Goal: Information Seeking & Learning: Learn about a topic

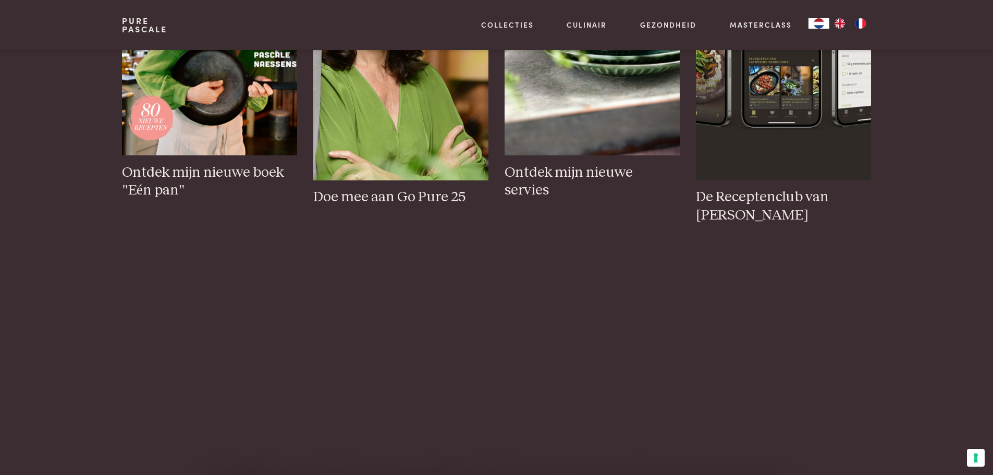
scroll to position [834, 0]
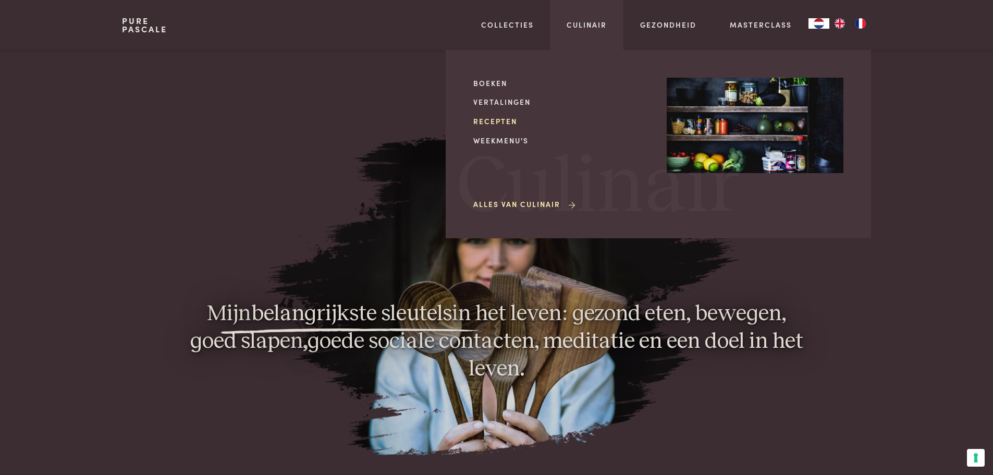
click at [505, 123] on link "Recepten" at bounding box center [561, 121] width 177 height 11
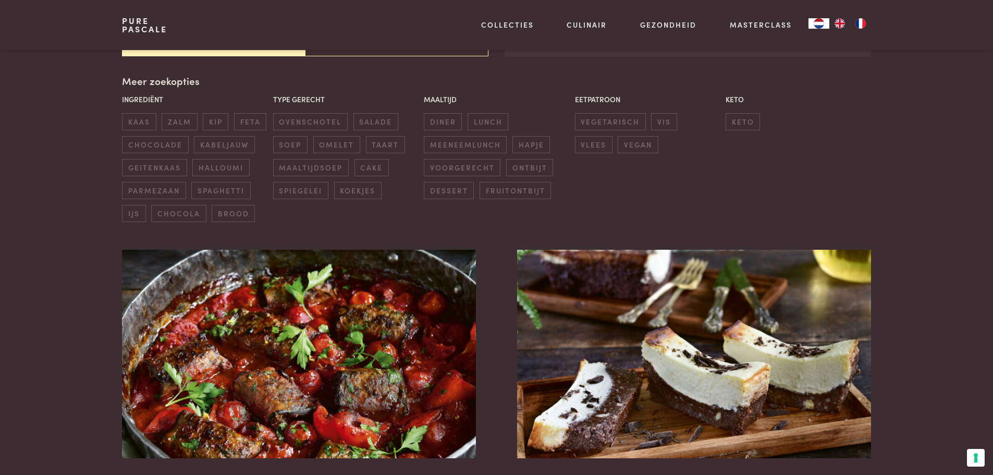
scroll to position [261, 0]
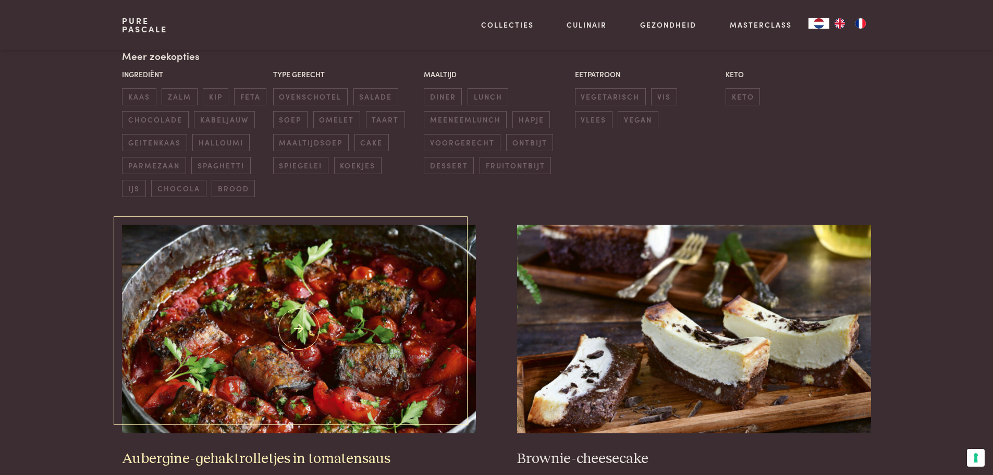
click at [304, 367] on img at bounding box center [298, 329] width 353 height 209
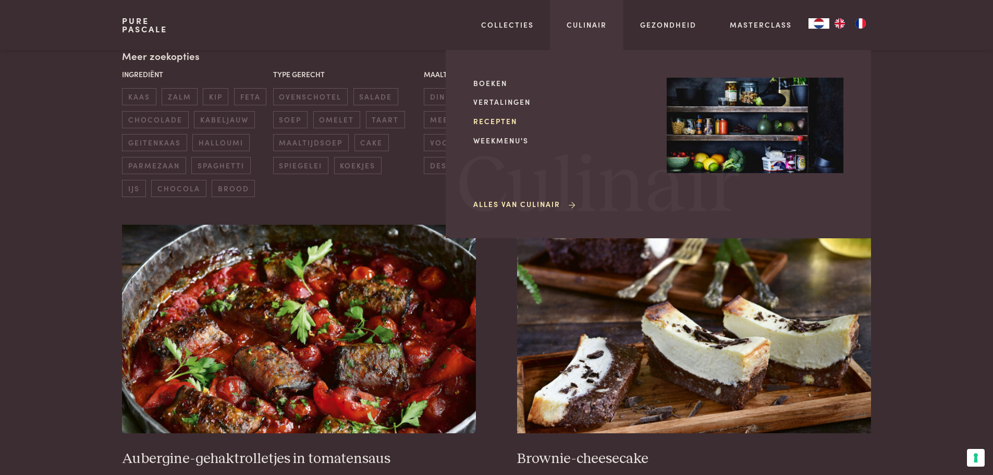
click at [498, 120] on link "Recepten" at bounding box center [561, 121] width 177 height 11
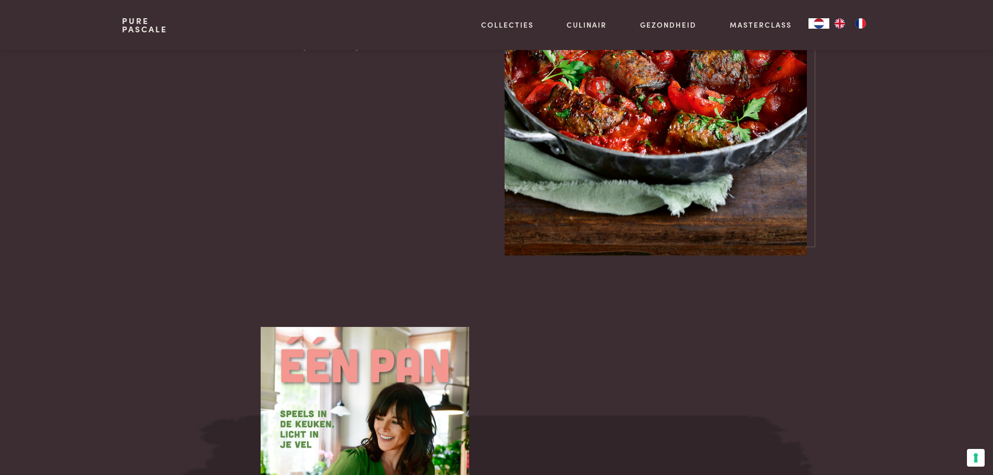
scroll to position [1147, 0]
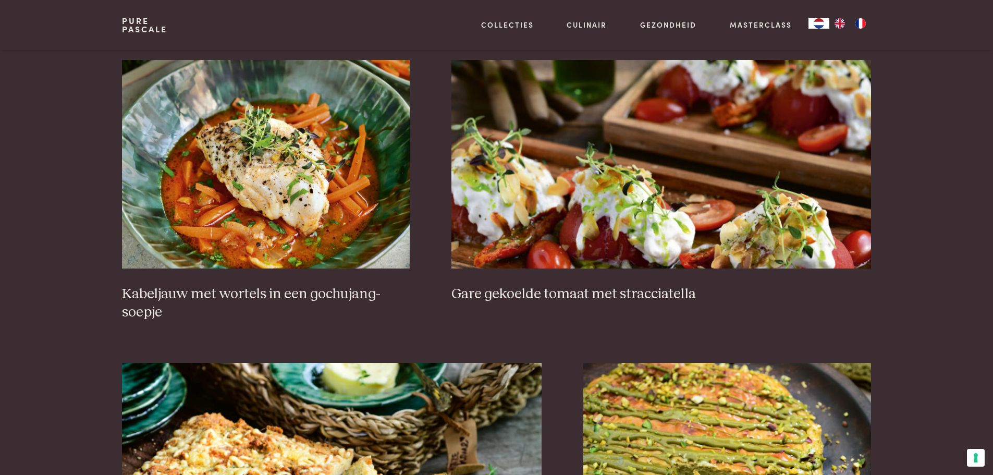
scroll to position [730, 0]
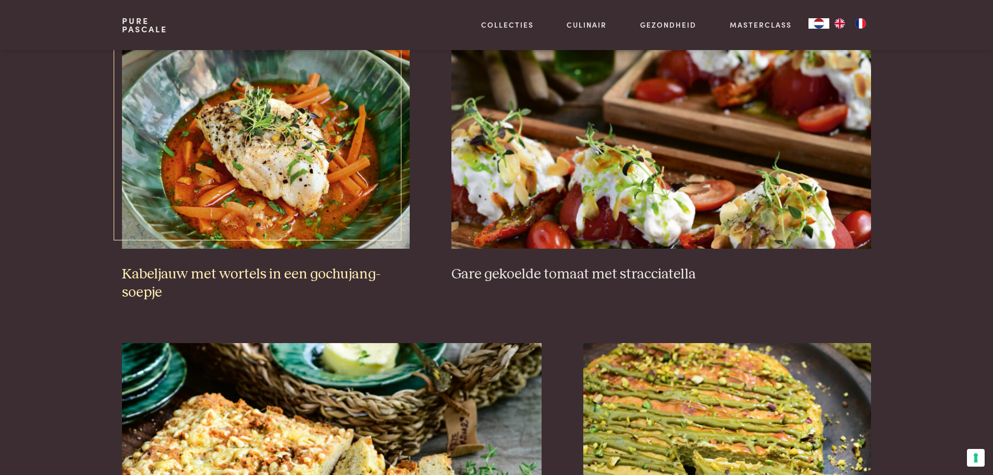
click at [225, 275] on h3 "Kabeljauw met wortels in een gochujang-soepje" at bounding box center [266, 283] width 288 height 36
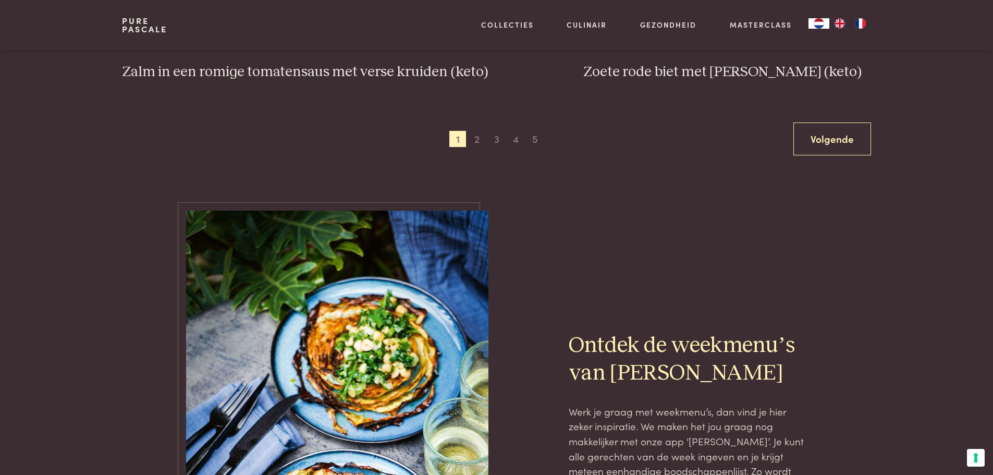
scroll to position [2033, 0]
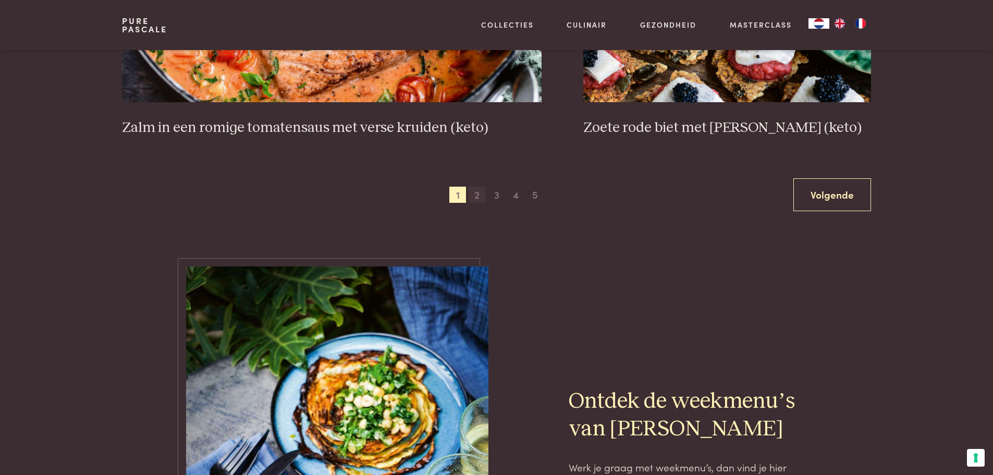
click at [479, 199] on span "2" at bounding box center [477, 195] width 17 height 17
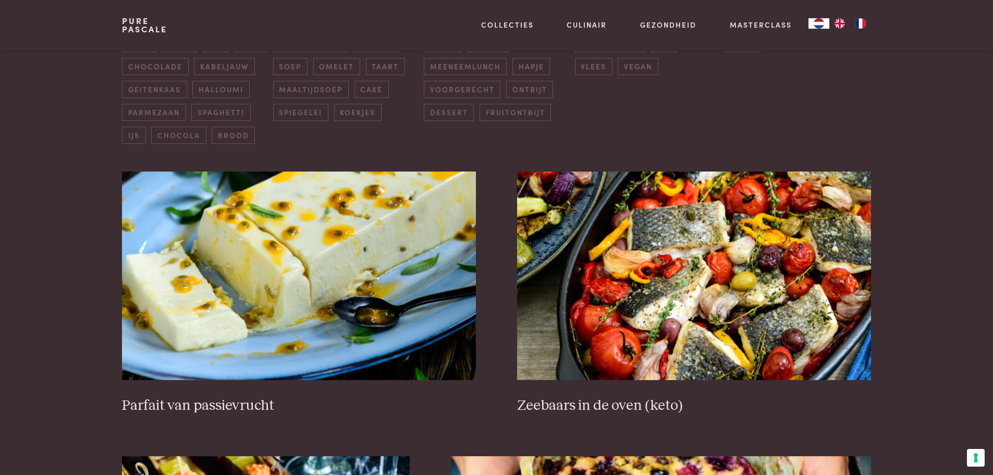
scroll to position [500, 0]
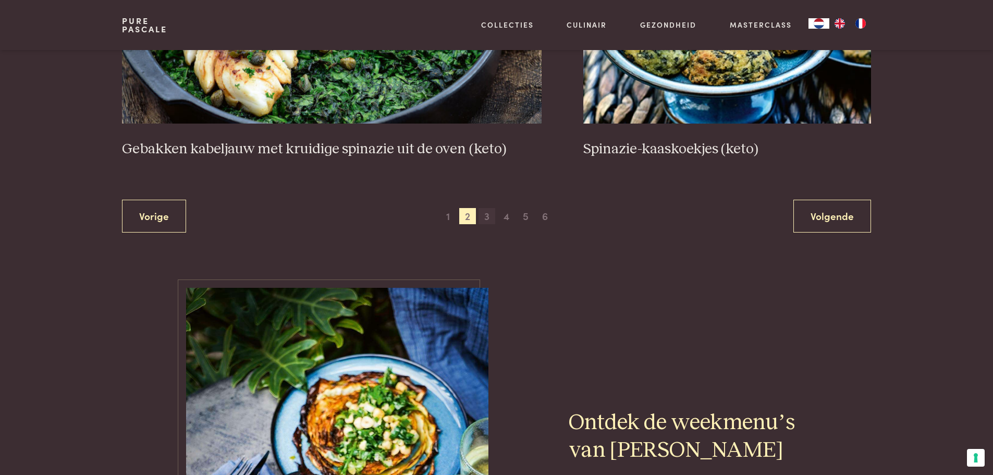
click at [489, 218] on span "3" at bounding box center [487, 216] width 17 height 17
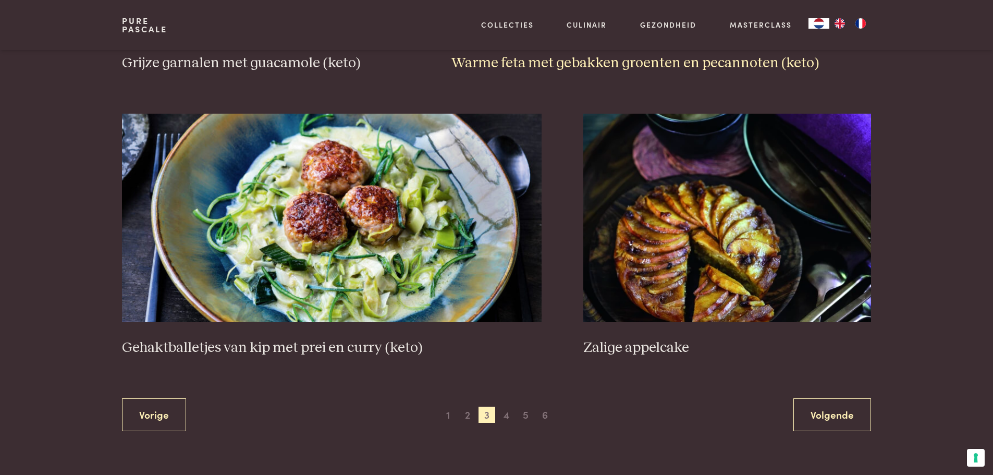
scroll to position [1856, 0]
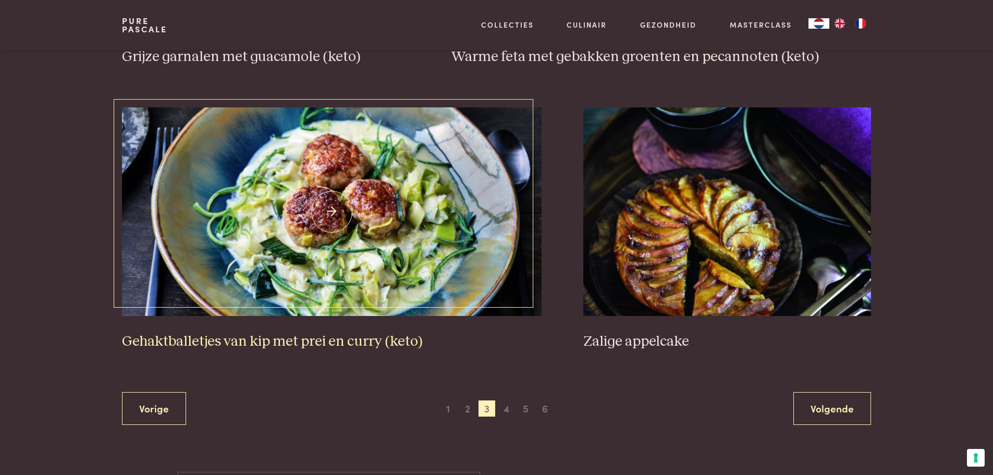
click at [369, 206] on img at bounding box center [332, 211] width 420 height 209
click at [507, 407] on span "4" at bounding box center [506, 408] width 17 height 17
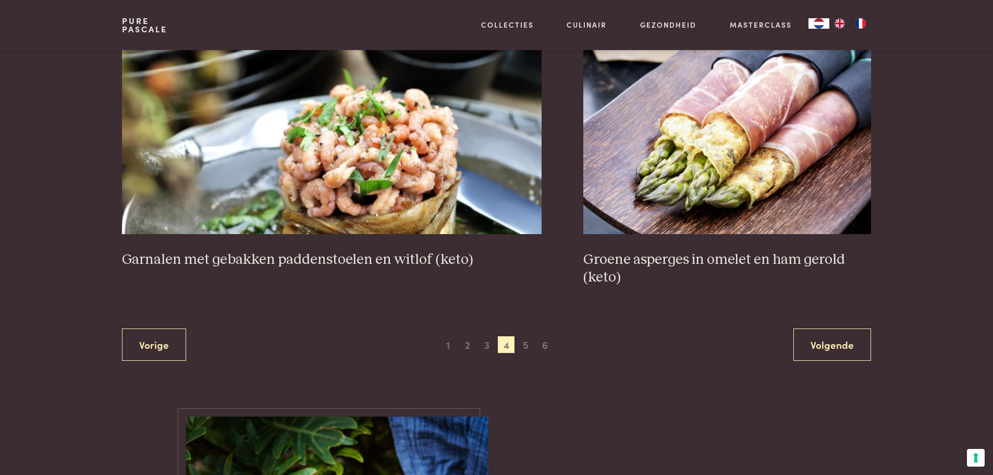
scroll to position [1908, 0]
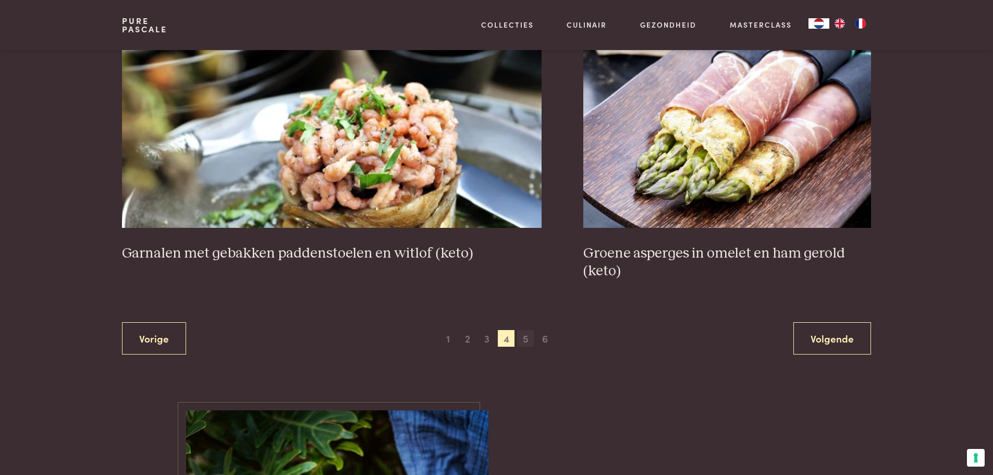
click at [524, 335] on span "5" at bounding box center [525, 338] width 17 height 17
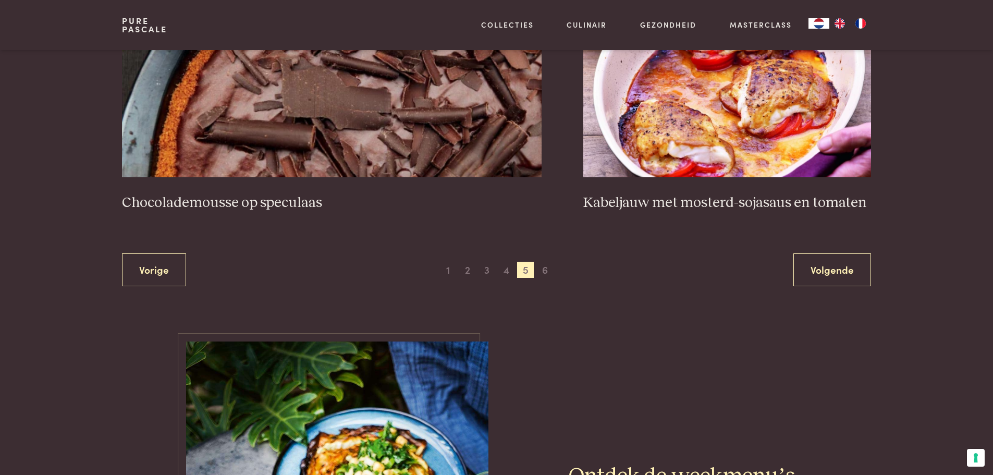
scroll to position [1960, 0]
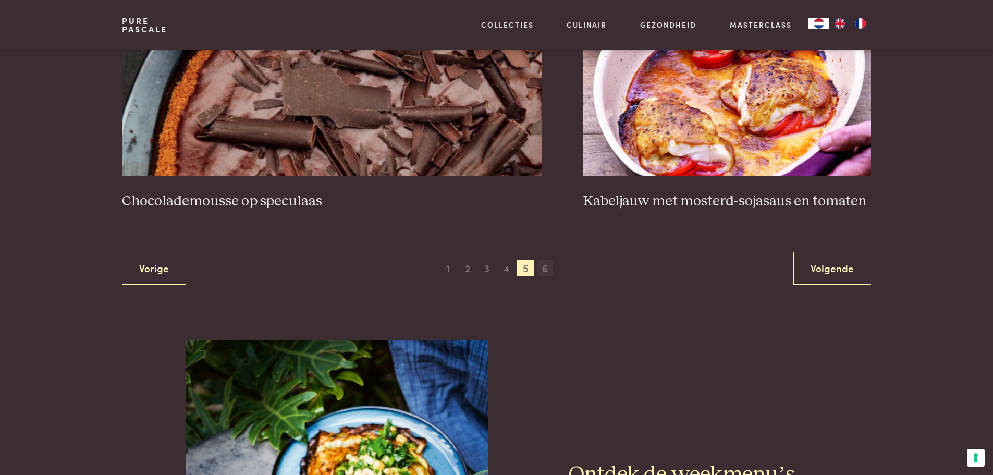
click at [543, 265] on span "6" at bounding box center [545, 268] width 17 height 17
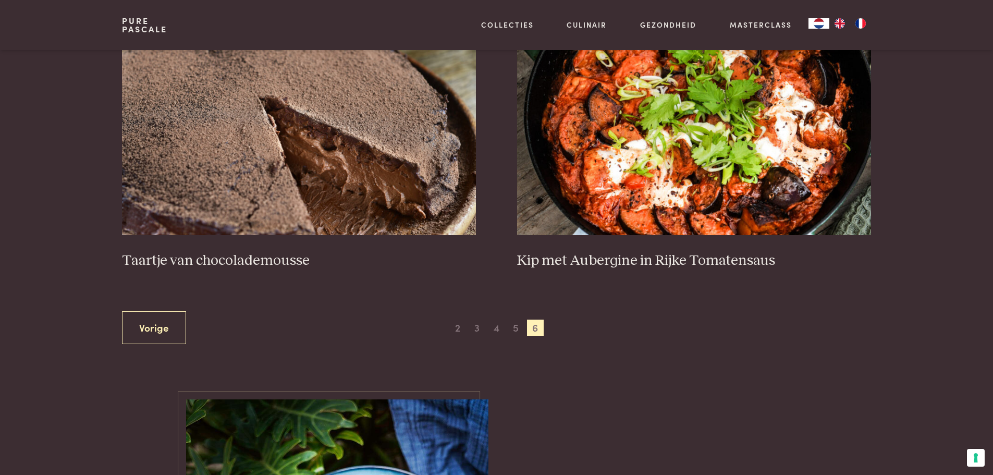
scroll to position [448, 0]
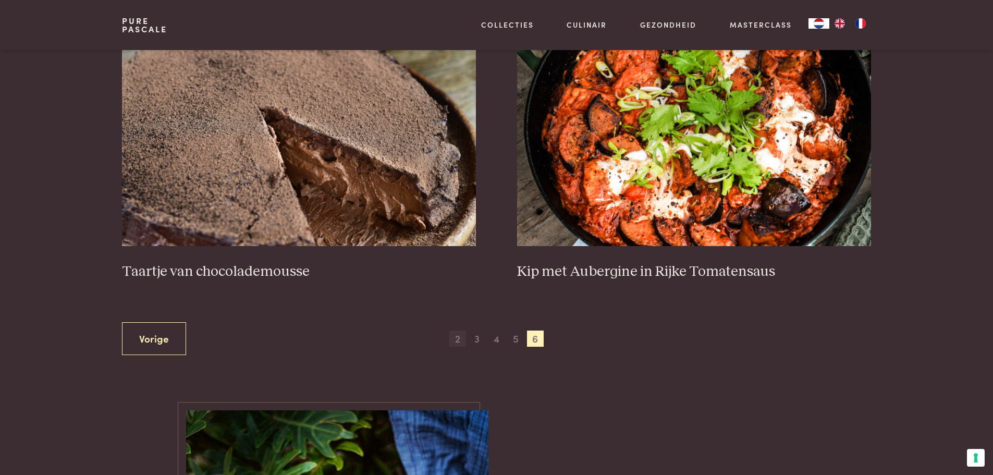
click at [457, 336] on span "2" at bounding box center [457, 339] width 17 height 17
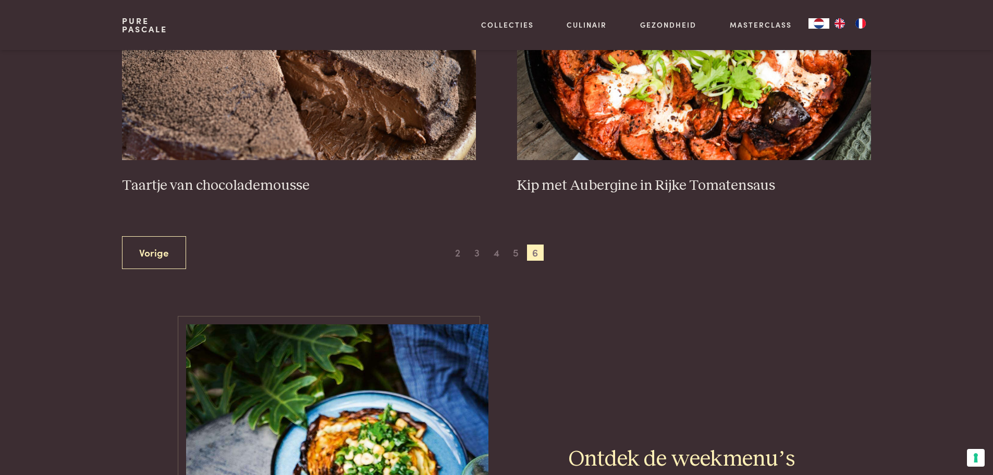
scroll to position [500, 0]
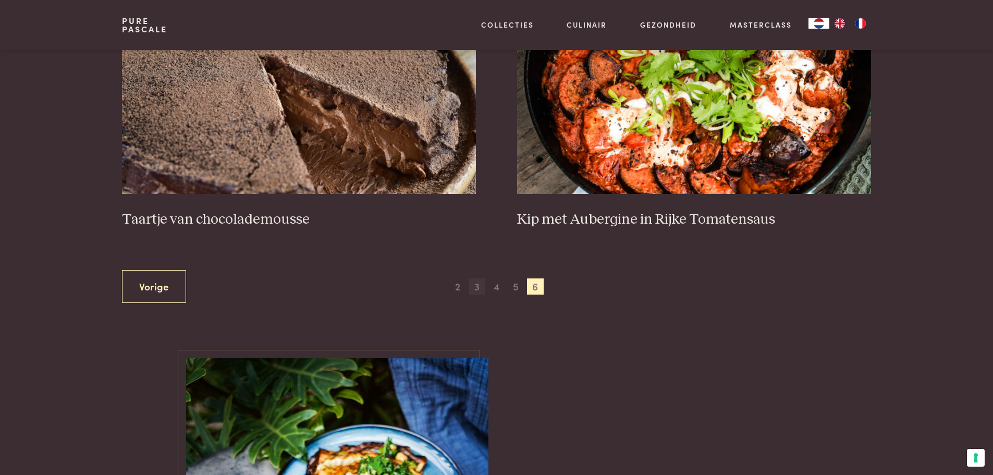
click at [478, 285] on span "3" at bounding box center [477, 286] width 17 height 17
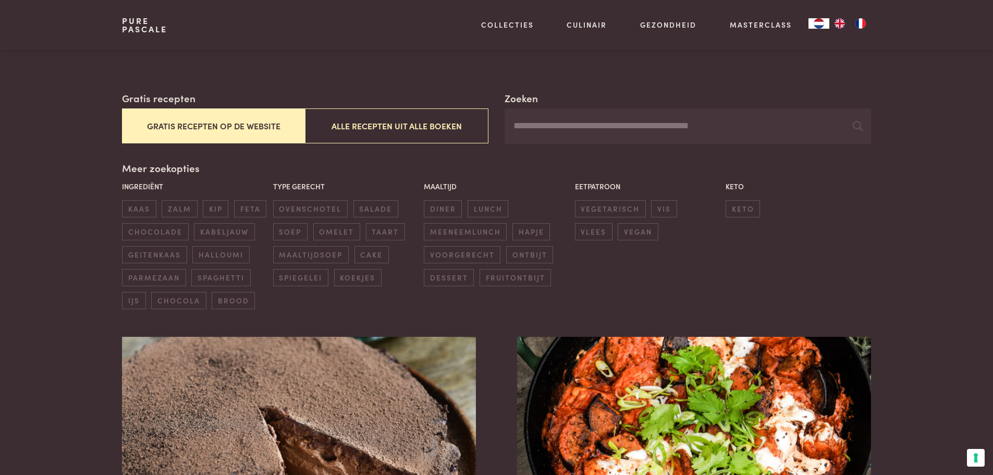
scroll to position [0, 0]
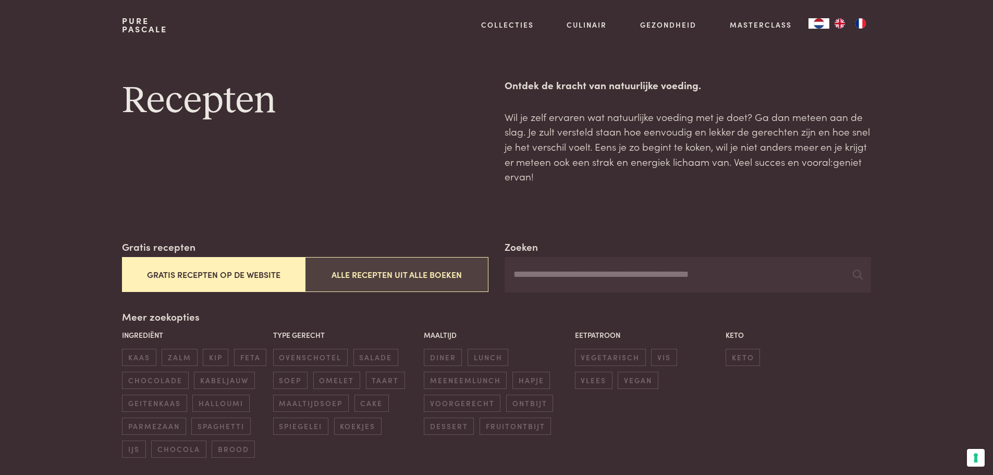
click at [347, 279] on button "Alle recepten uit alle boeken" at bounding box center [396, 274] width 183 height 35
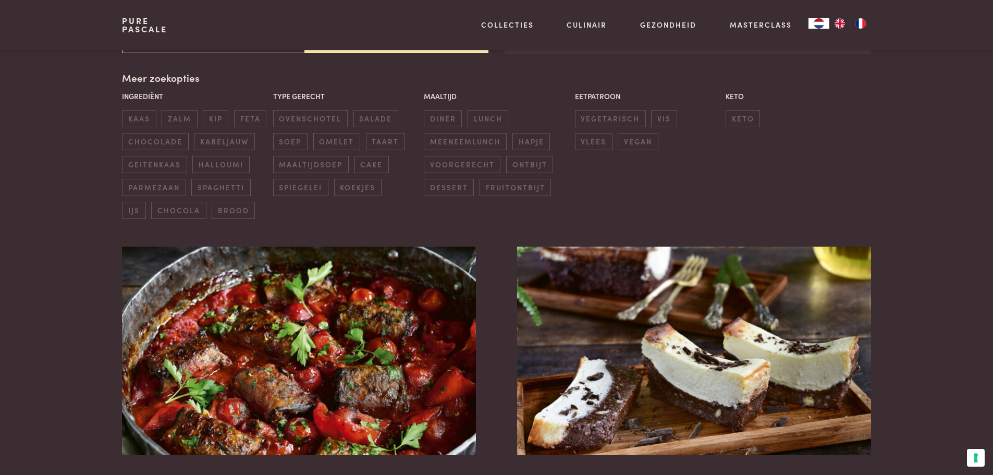
scroll to position [239, 0]
click at [290, 39] on div "Pure Pascale Collecties Kitchenware Tableware Bathroom Interior Inspiratie Alle…" at bounding box center [496, 25] width 749 height 50
click at [138, 32] on link "Pure Pascale" at bounding box center [144, 25] width 45 height 17
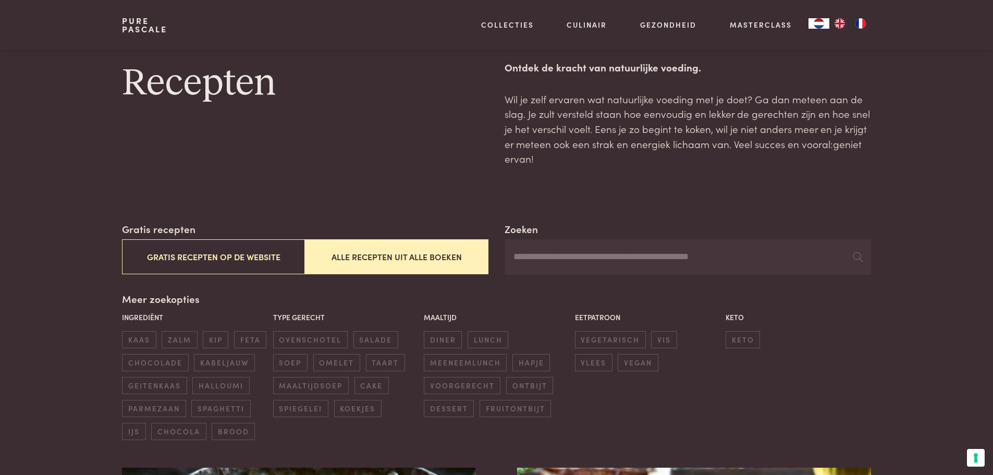
scroll to position [0, 0]
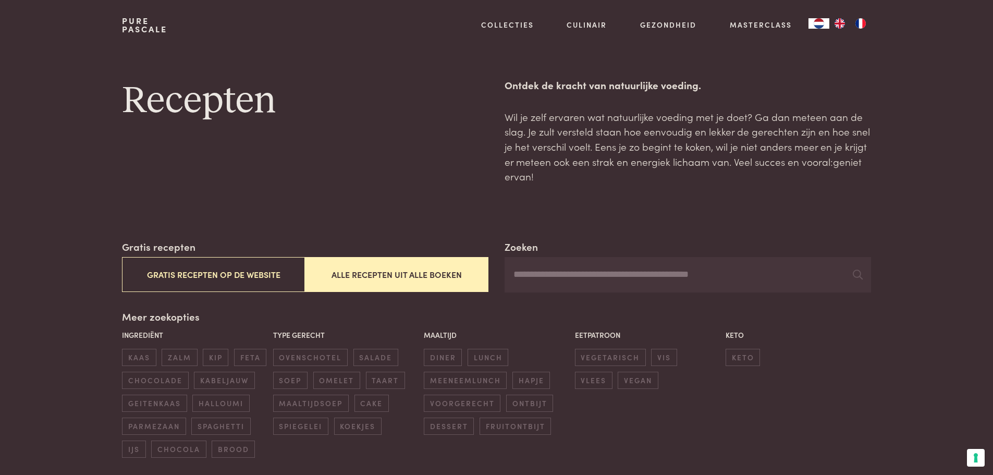
click at [550, 278] on input "Zoeken" at bounding box center [688, 274] width 366 height 35
type input "**********"
click at [858, 272] on icon at bounding box center [858, 275] width 10 height 10
click at [363, 274] on button "Alle recepten uit alle boeken" at bounding box center [396, 274] width 183 height 35
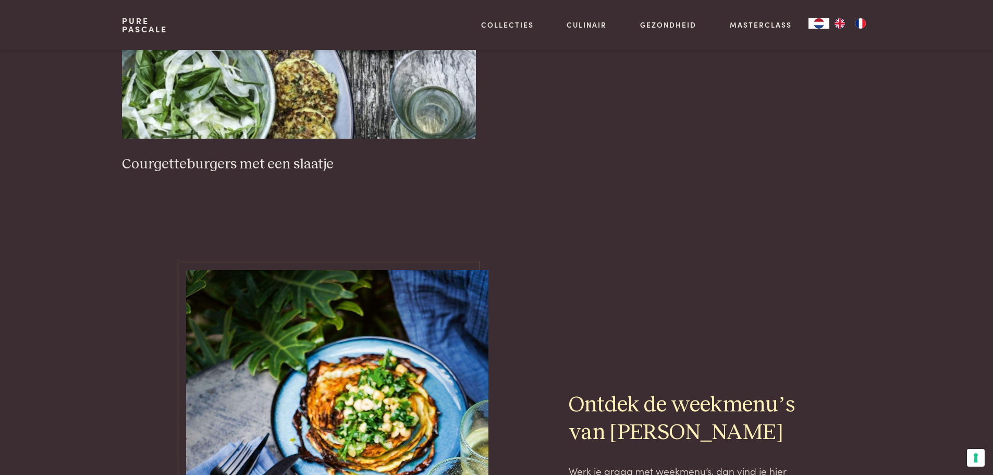
scroll to position [344, 0]
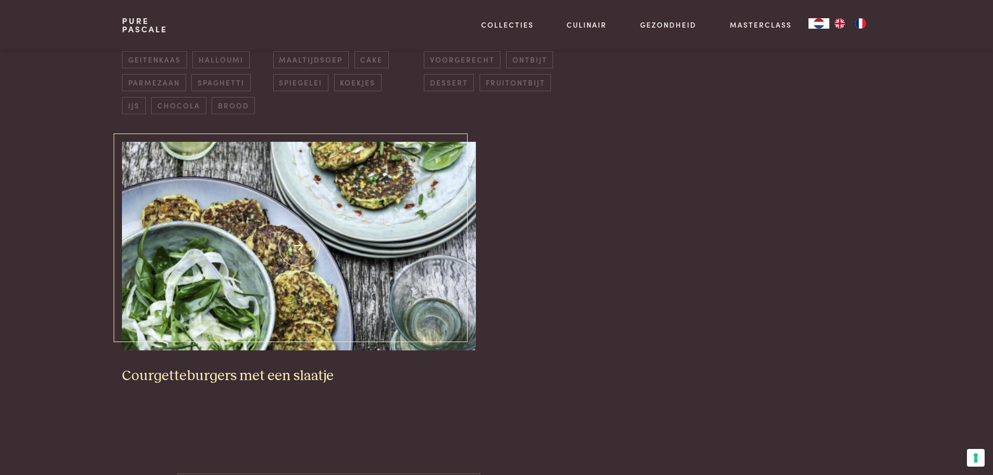
click at [340, 268] on img at bounding box center [298, 246] width 353 height 209
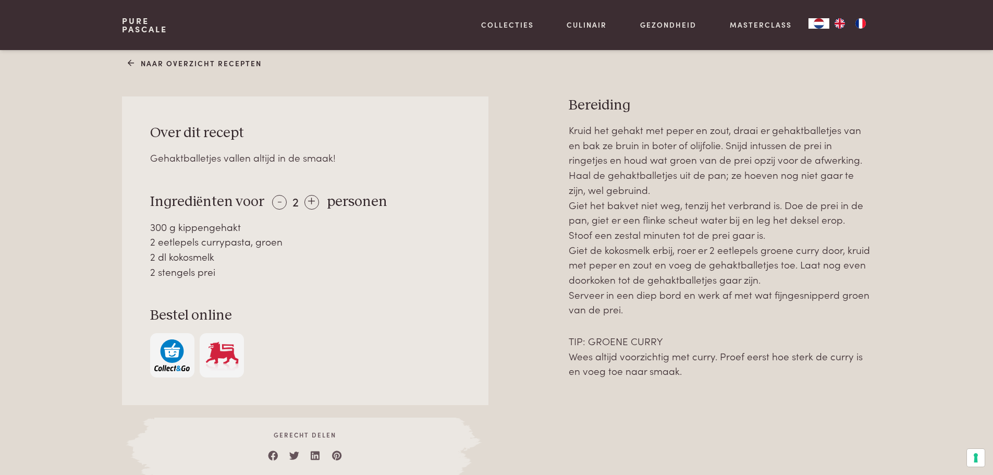
scroll to position [156, 0]
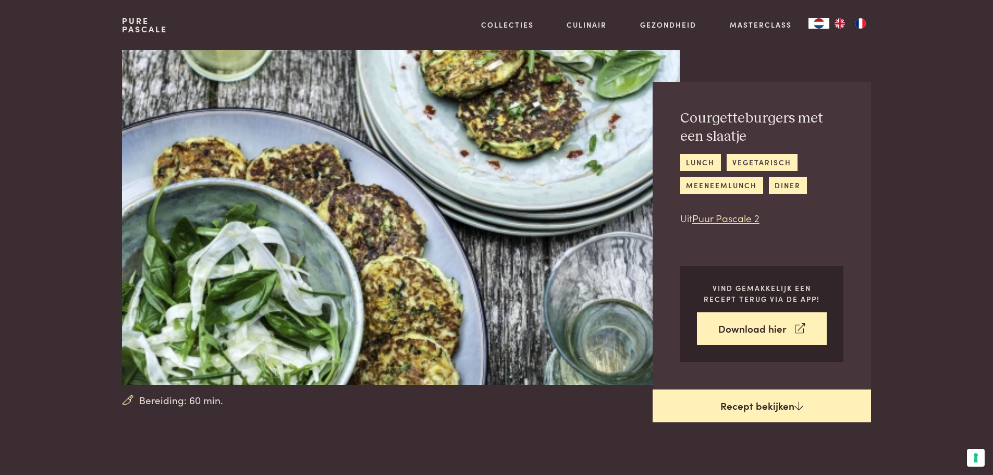
click at [757, 400] on link "Recept bekijken" at bounding box center [762, 405] width 218 height 33
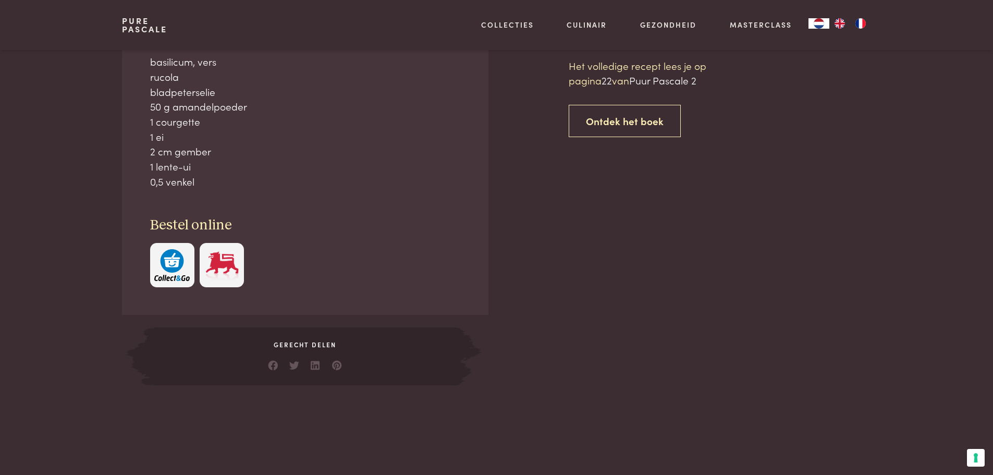
scroll to position [478, 0]
click at [637, 125] on link "Ontdek het boek" at bounding box center [625, 120] width 112 height 33
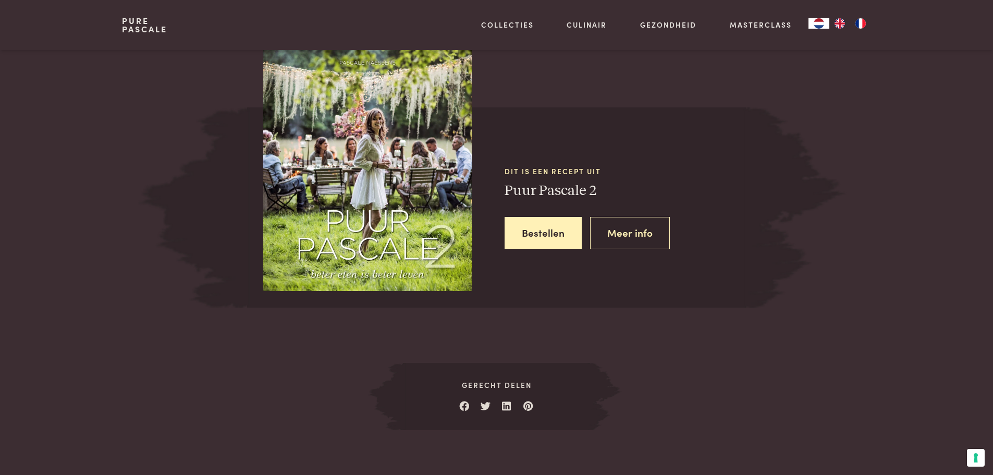
scroll to position [973, 0]
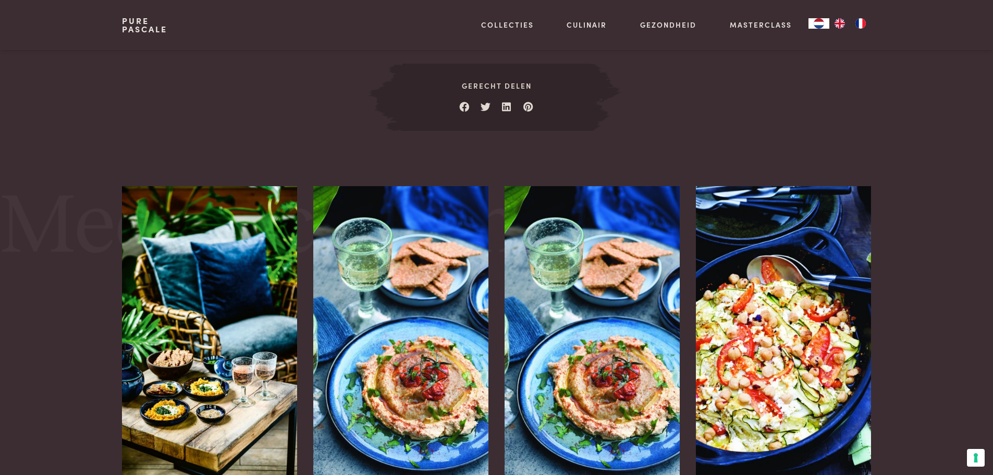
scroll to position [1338, 0]
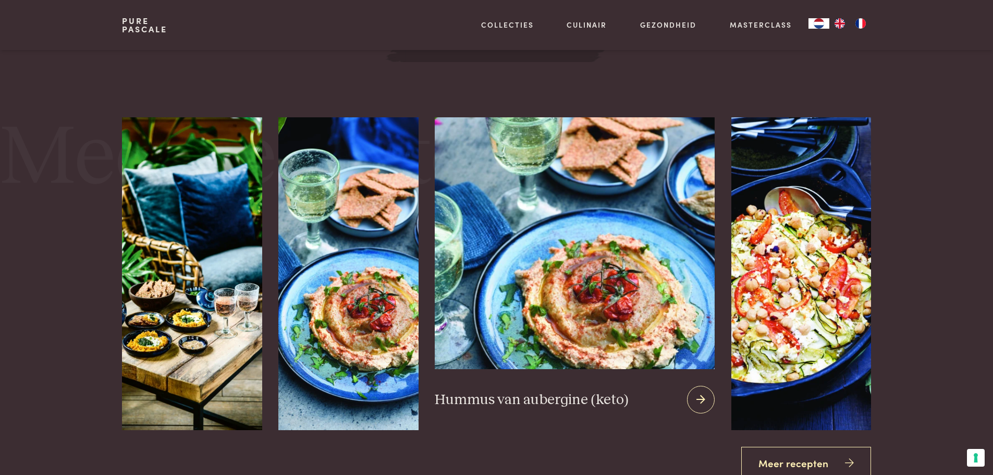
click at [551, 321] on img at bounding box center [574, 243] width 279 height 252
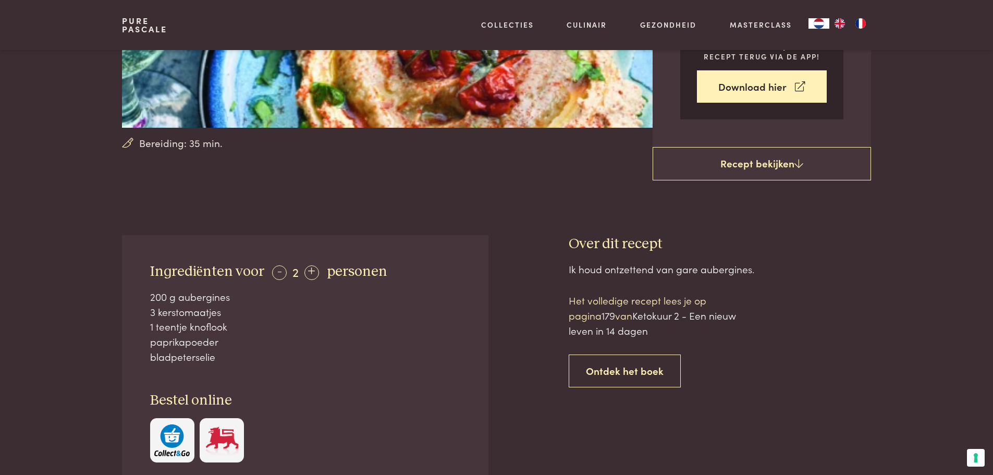
scroll to position [365, 0]
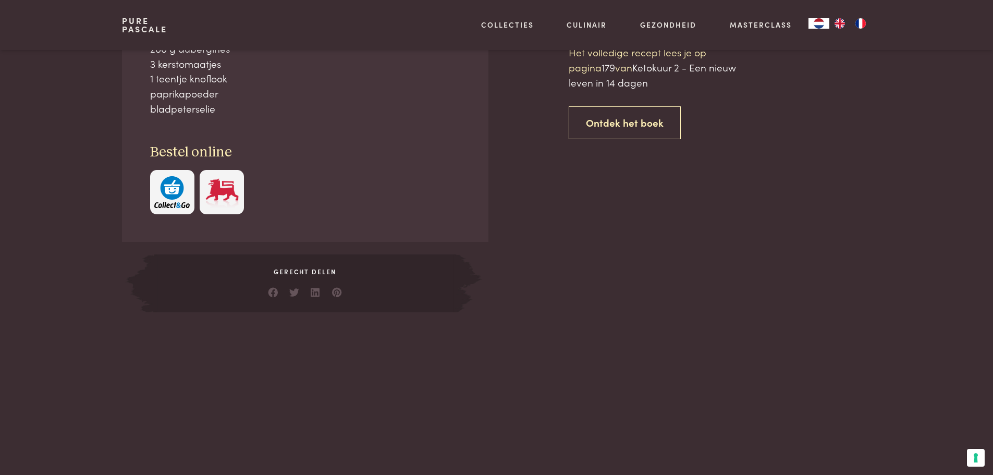
scroll to position [574, 0]
